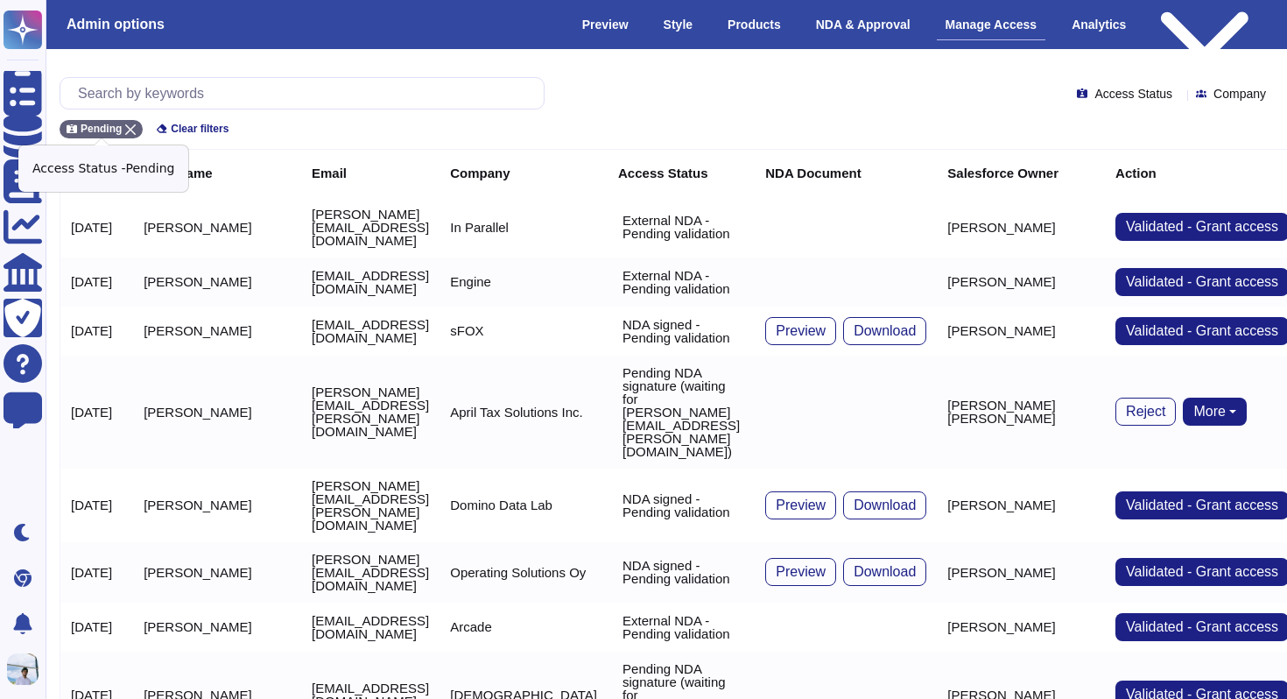
click at [131, 130] on icon at bounding box center [130, 129] width 11 height 11
click at [120, 87] on input "text" at bounding box center [306, 93] width 474 height 31
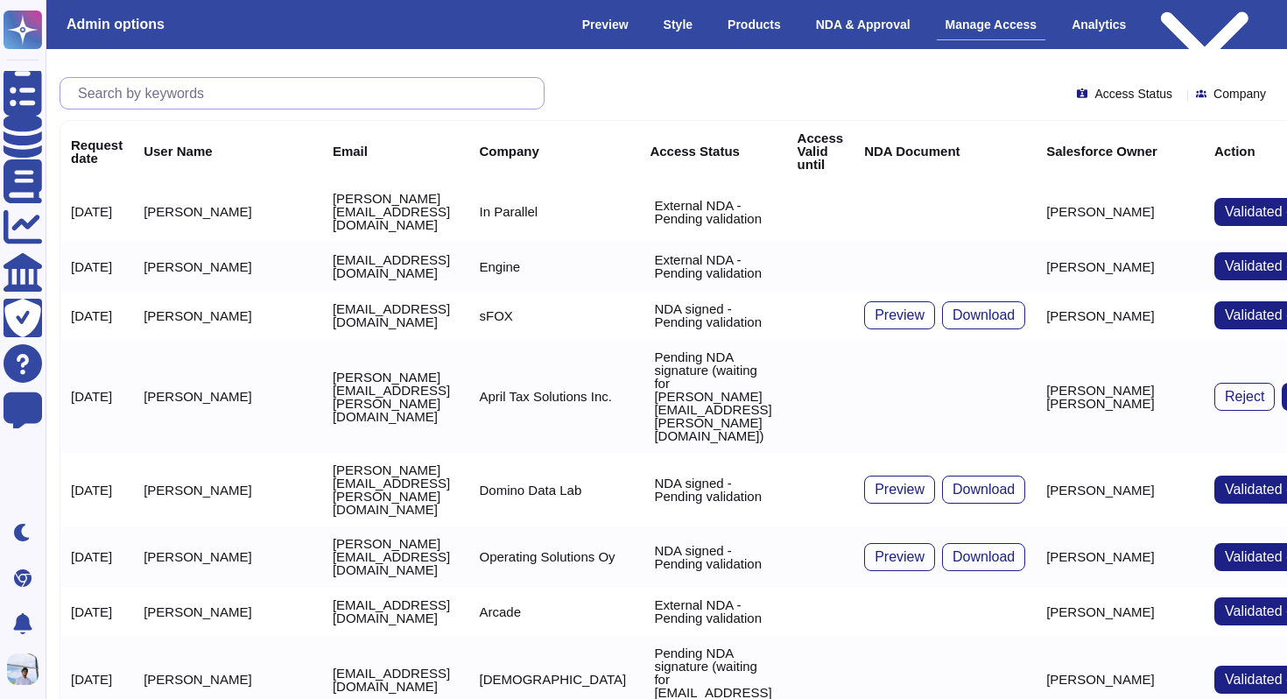
paste input "[PERSON_NAME][EMAIL_ADDRESS][PERSON_NAME][DOMAIN_NAME]"
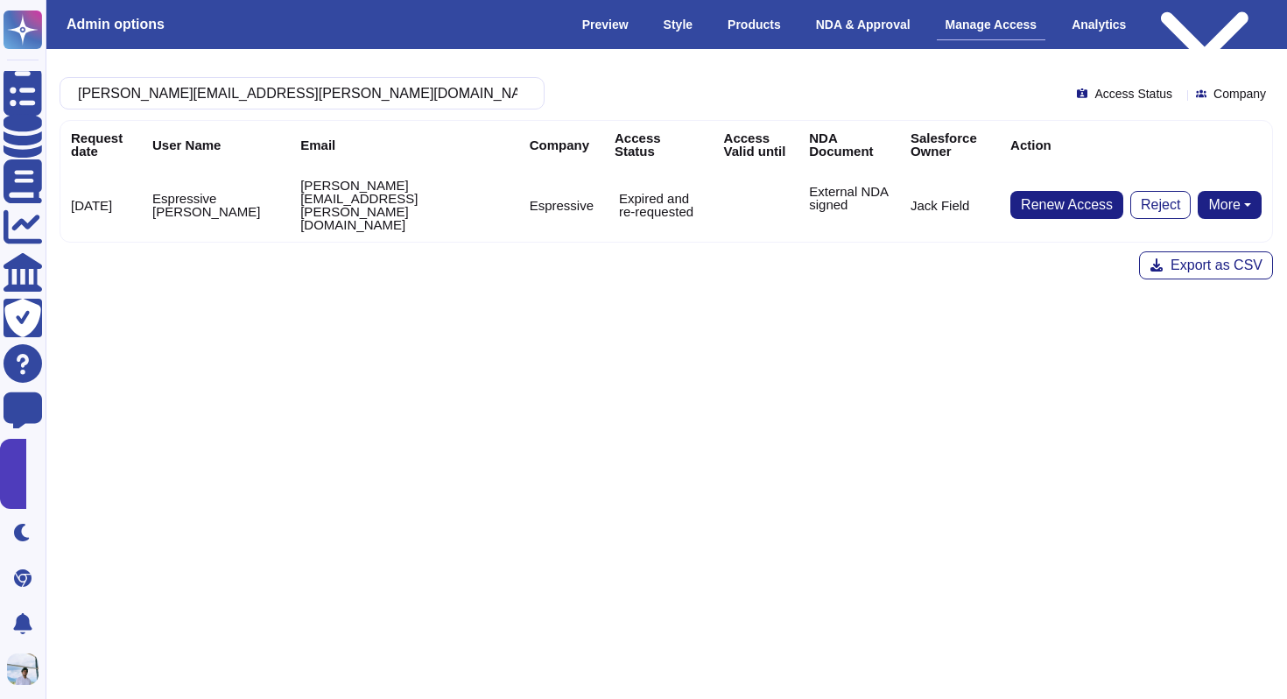
type input "[PERSON_NAME][EMAIL_ADDRESS][PERSON_NAME][DOMAIN_NAME]"
click at [1226, 196] on button "More" at bounding box center [1230, 205] width 64 height 28
click at [1155, 256] on link "Remove NDA" at bounding box center [1191, 259] width 138 height 21
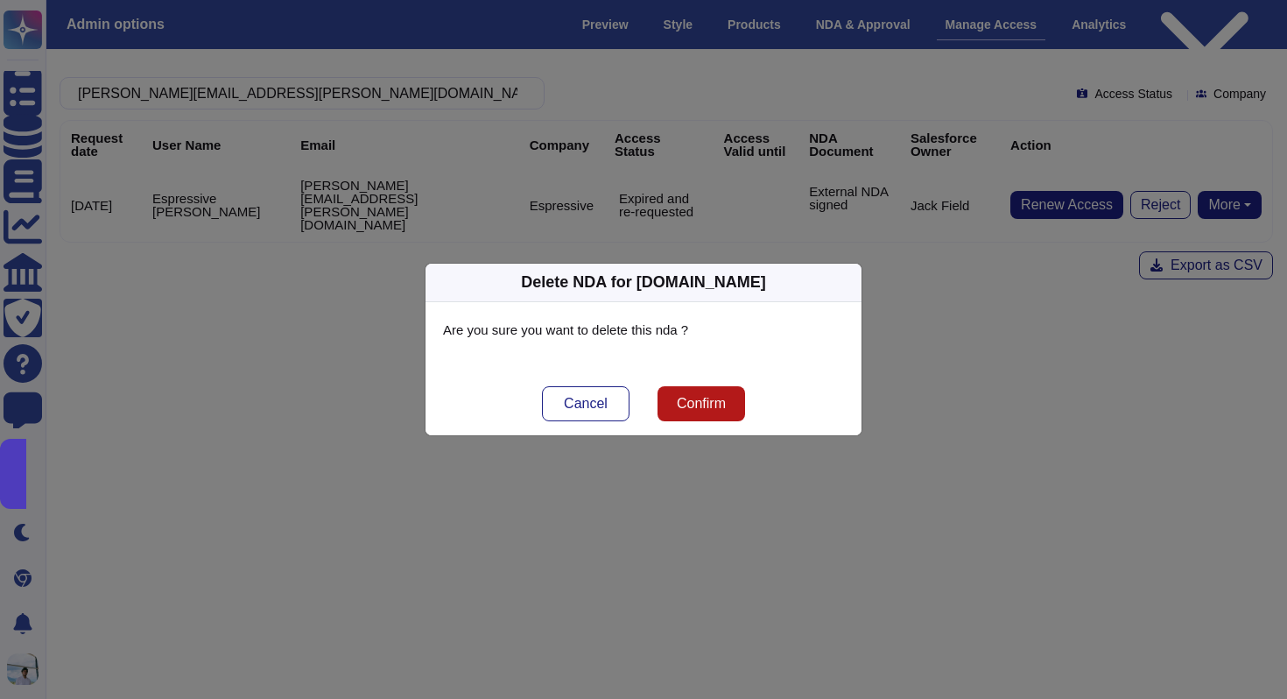
click at [722, 407] on span "Confirm" at bounding box center [701, 404] width 49 height 14
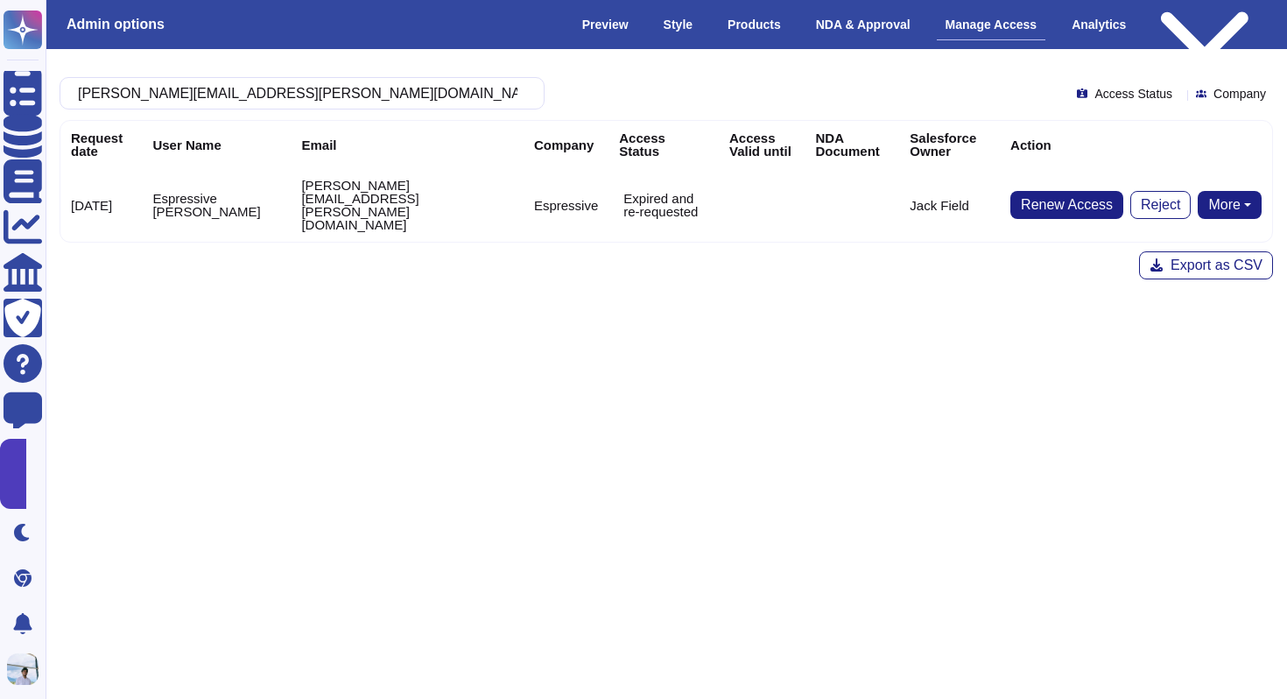
click at [1244, 191] on button "More" at bounding box center [1230, 205] width 64 height 28
click at [1168, 249] on link "Send NDA" at bounding box center [1164, 259] width 193 height 21
